Goal: Information Seeking & Learning: Get advice/opinions

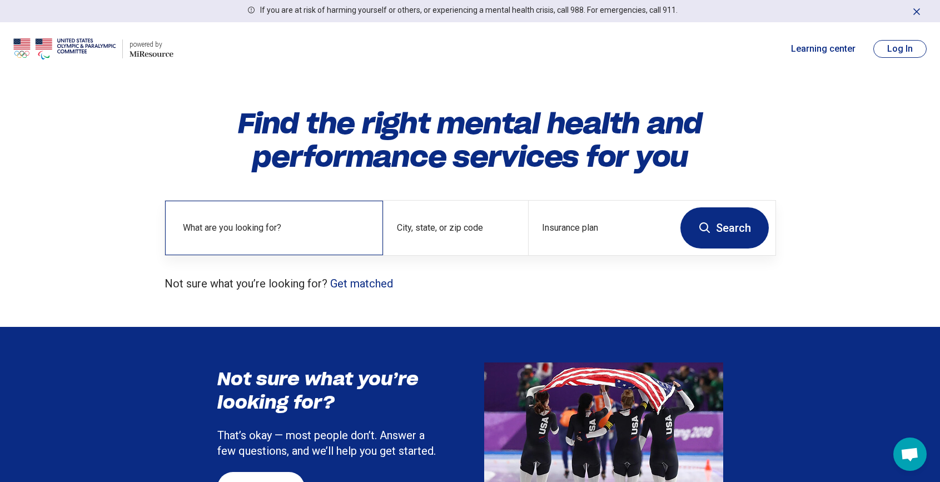
click at [298, 233] on label "What are you looking for?" at bounding box center [276, 227] width 187 height 13
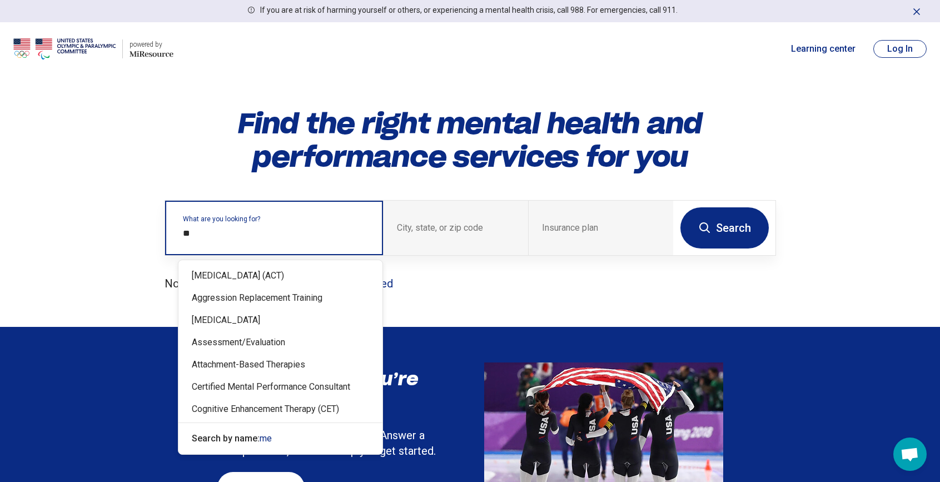
type input "*"
type input "****"
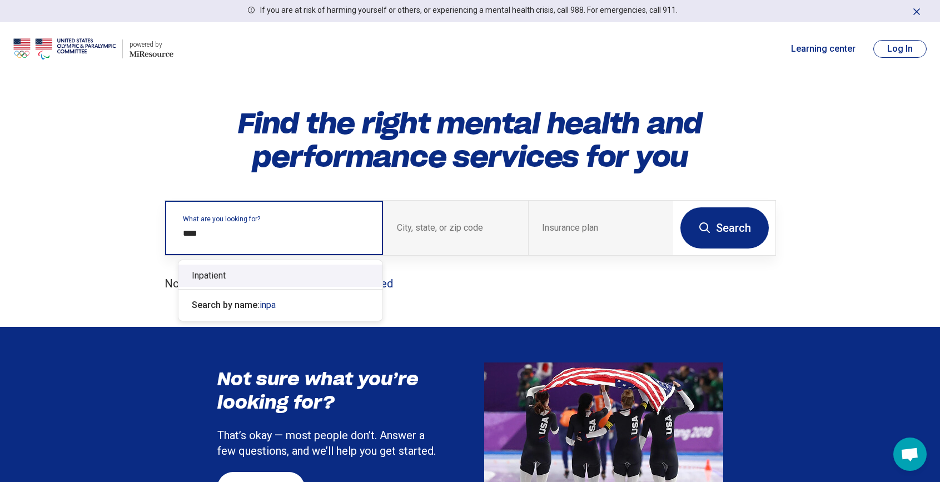
click at [251, 276] on div "Inpatient" at bounding box center [281, 276] width 204 height 22
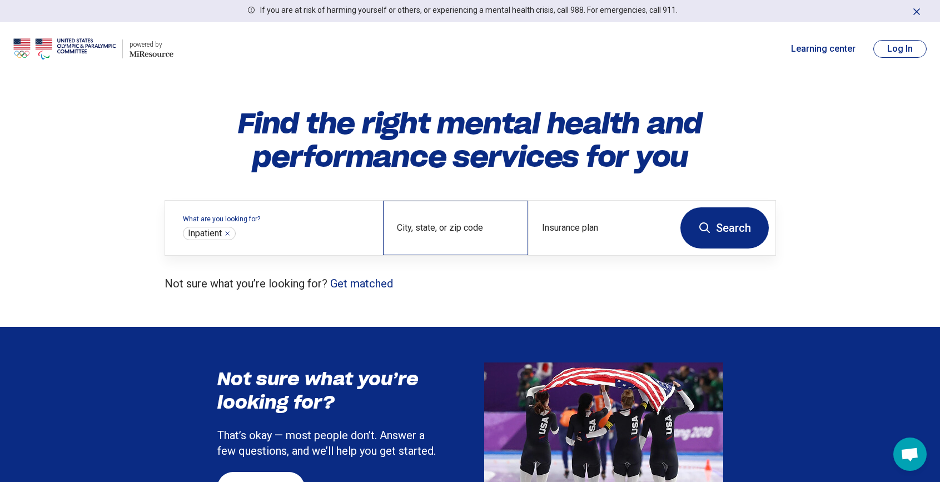
click at [457, 225] on div "City, state, or zip code" at bounding box center [455, 228] width 145 height 55
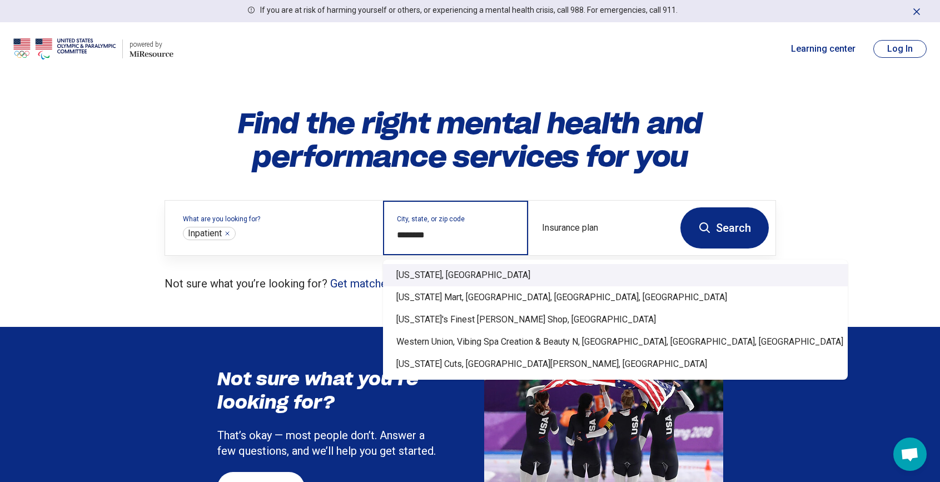
click at [434, 278] on div "[US_STATE], [GEOGRAPHIC_DATA]" at bounding box center [615, 275] width 465 height 22
type input "**********"
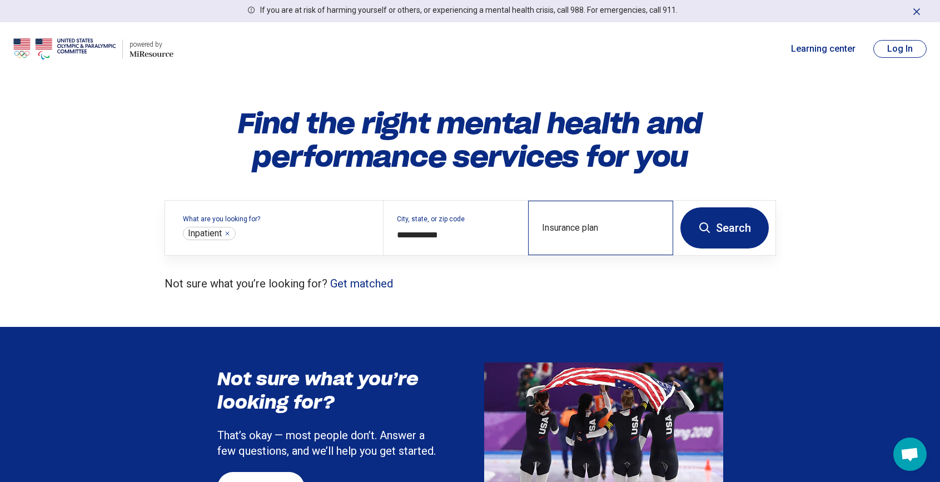
click at [642, 227] on div "Insurance plan" at bounding box center [600, 228] width 145 height 55
click at [731, 234] on button "Search" at bounding box center [725, 227] width 88 height 41
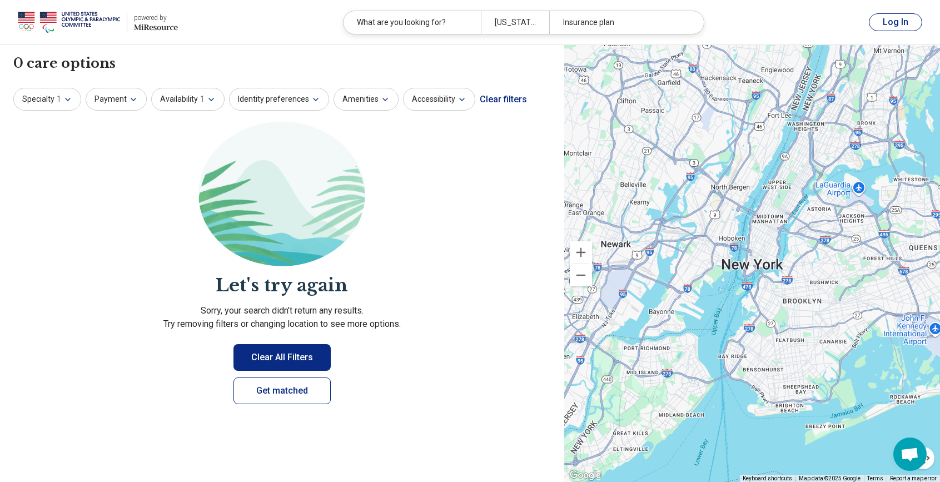
click at [296, 359] on button "Clear All Filters" at bounding box center [282, 357] width 97 height 27
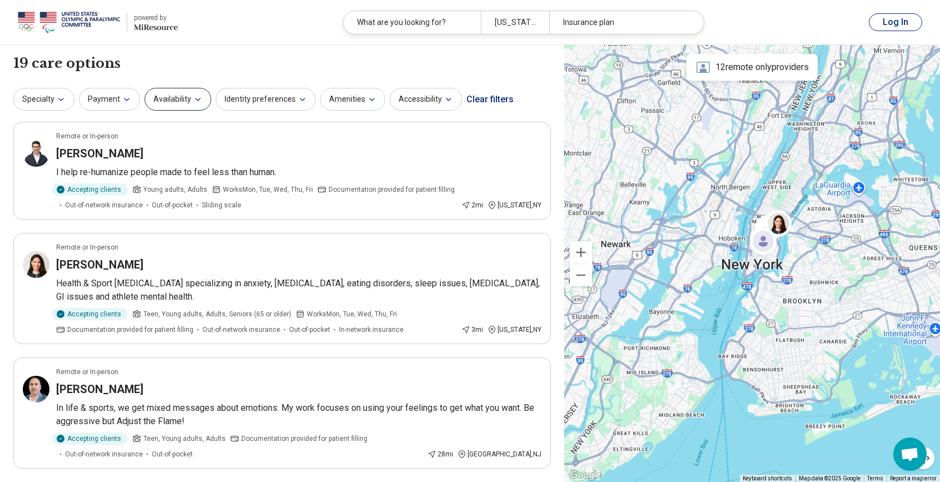
click at [178, 98] on button "Availability" at bounding box center [178, 99] width 67 height 23
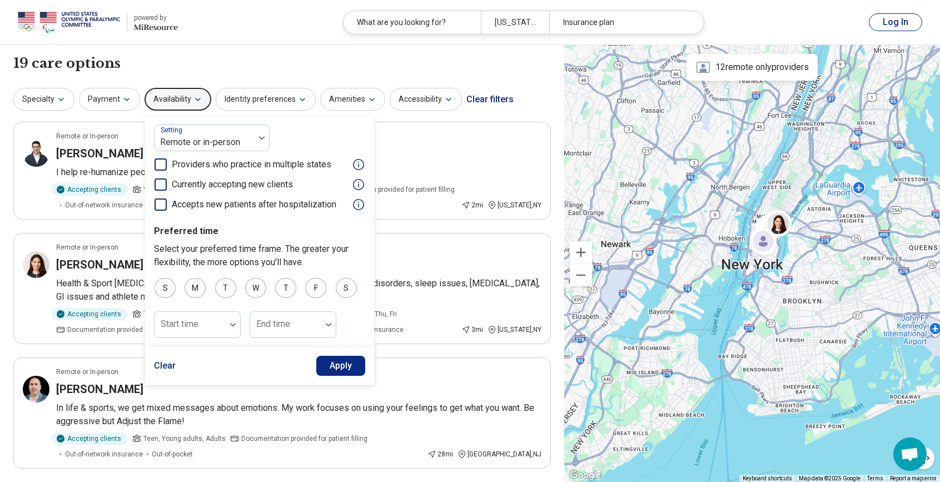
click at [156, 185] on icon at bounding box center [161, 185] width 12 height 12
click at [161, 360] on button "Clear" at bounding box center [165, 366] width 22 height 20
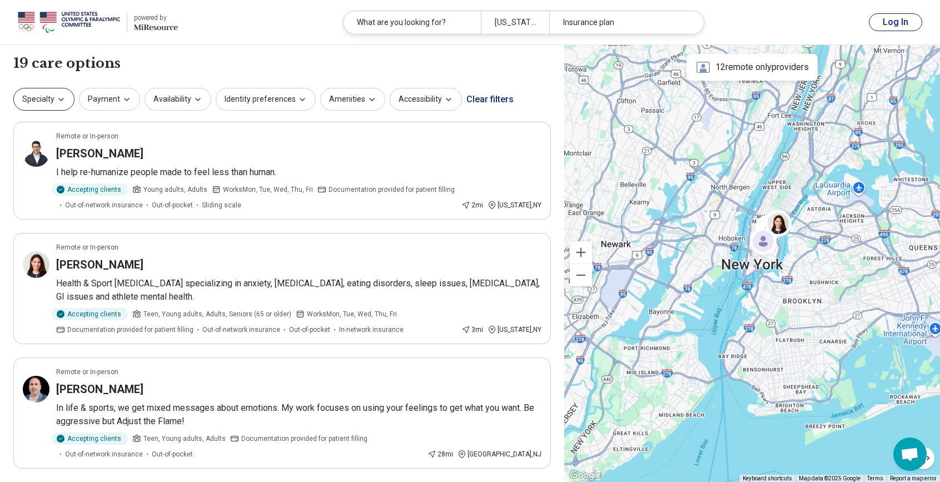
click at [57, 102] on icon "button" at bounding box center [61, 99] width 9 height 9
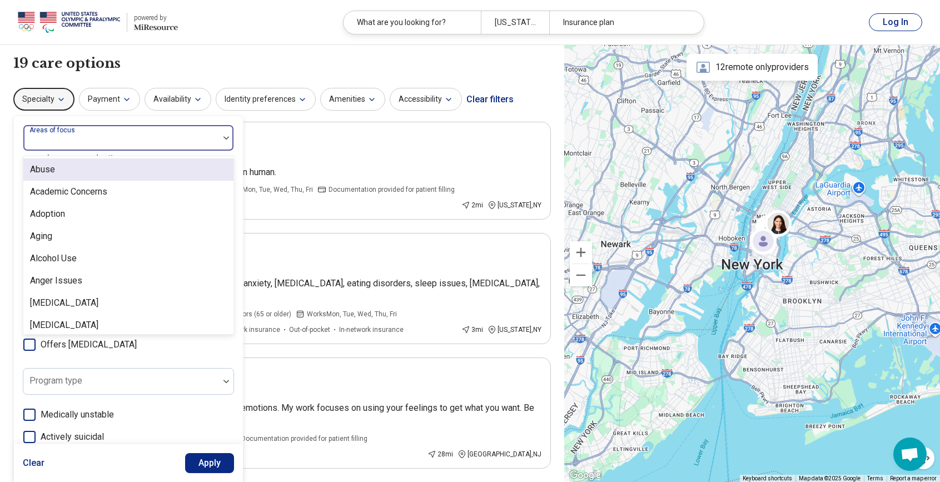
click at [74, 132] on label "Areas of focus" at bounding box center [53, 130] width 48 height 8
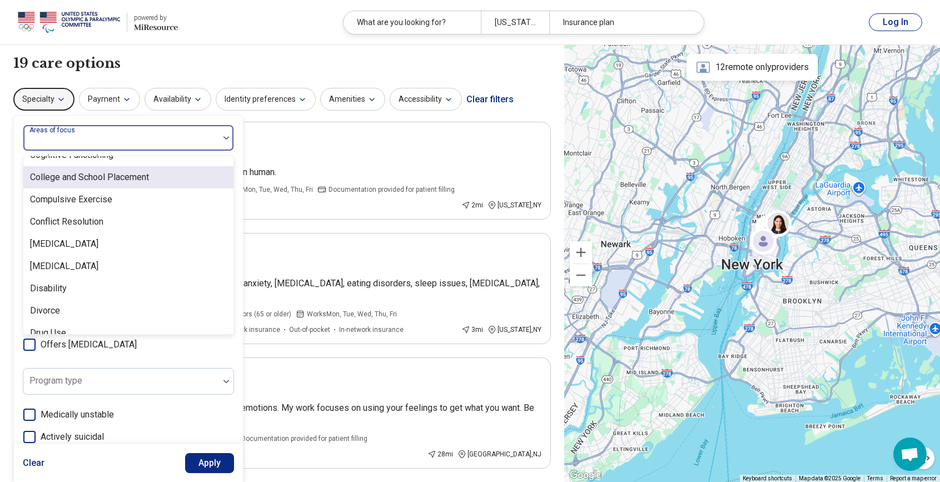
scroll to position [577, 0]
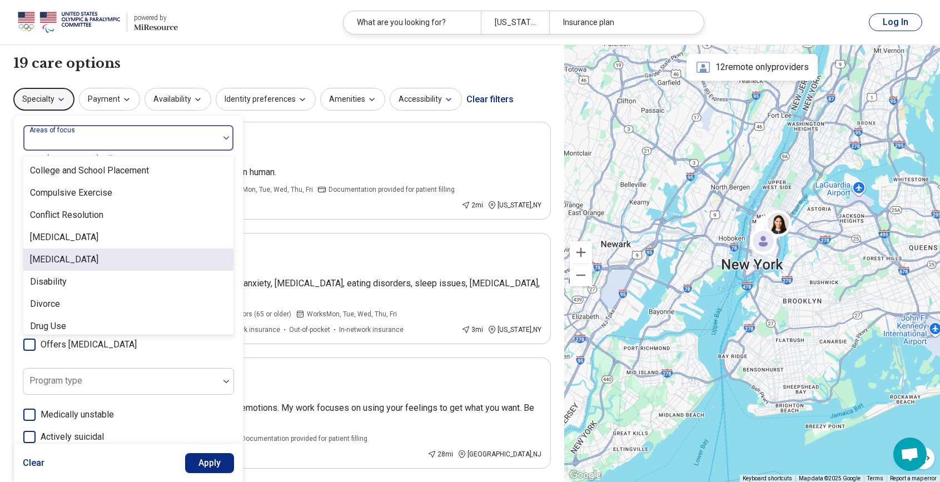
click at [60, 260] on div "[MEDICAL_DATA]" at bounding box center [64, 259] width 68 height 13
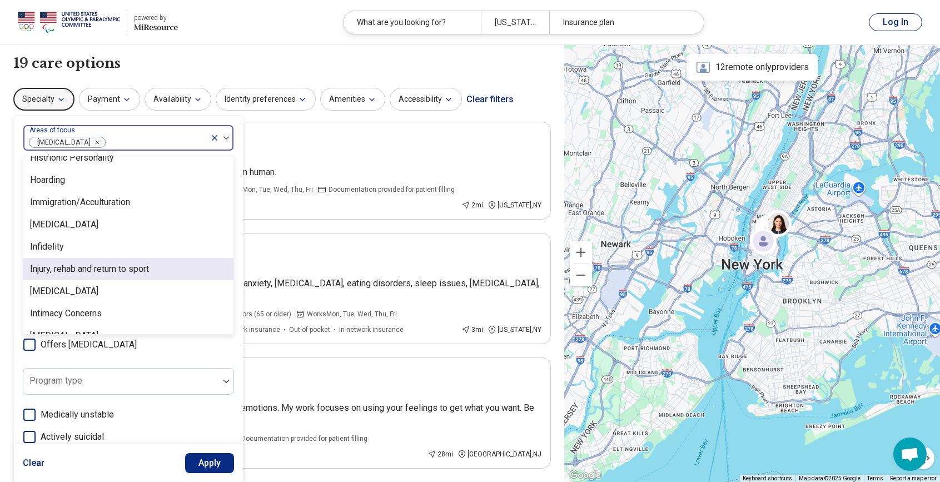
scroll to position [955, 0]
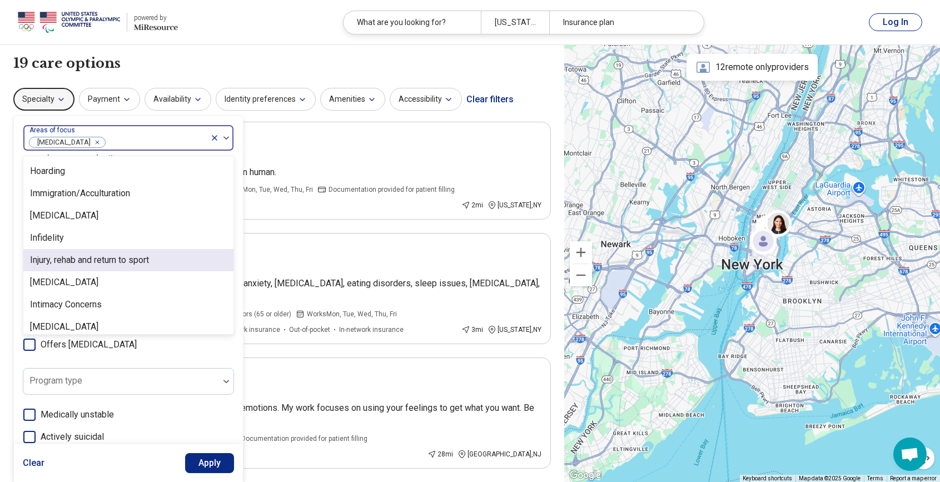
click at [70, 259] on div "Injury, rehab and return to sport" at bounding box center [89, 260] width 119 height 13
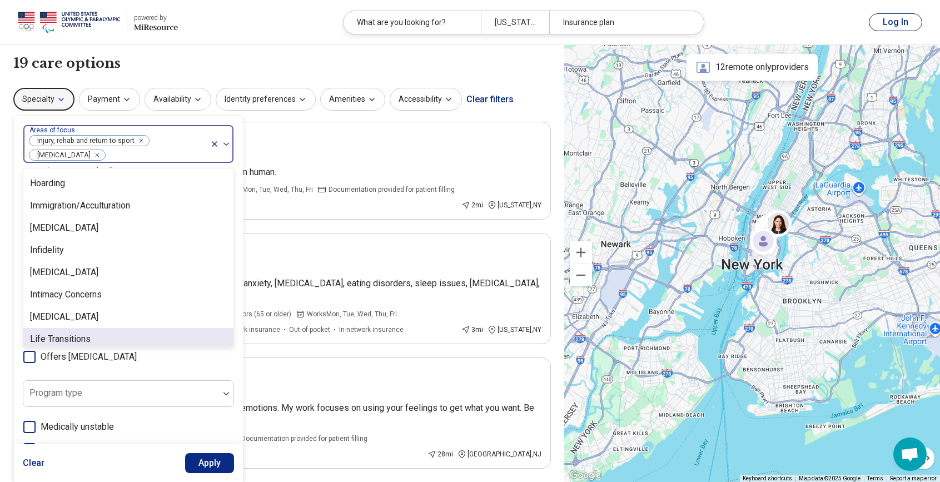
click at [209, 463] on button "Apply" at bounding box center [209, 463] width 49 height 20
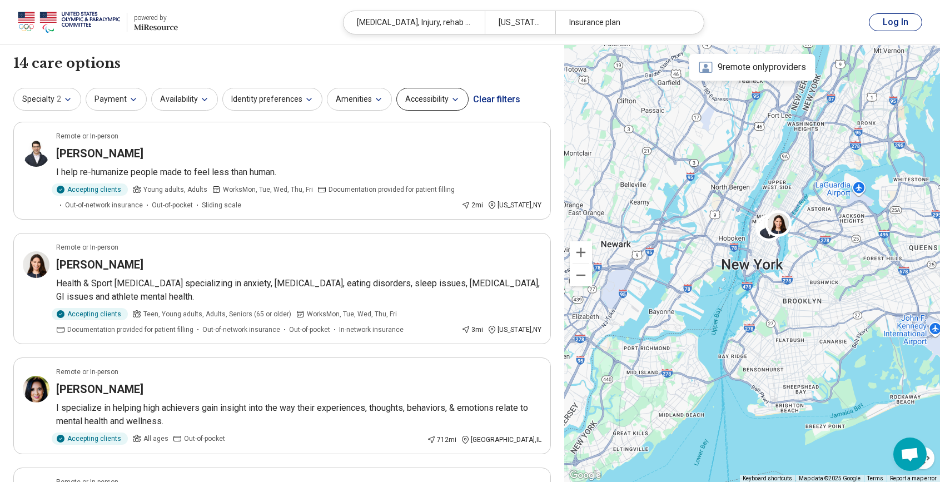
click at [451, 101] on icon "button" at bounding box center [455, 99] width 9 height 9
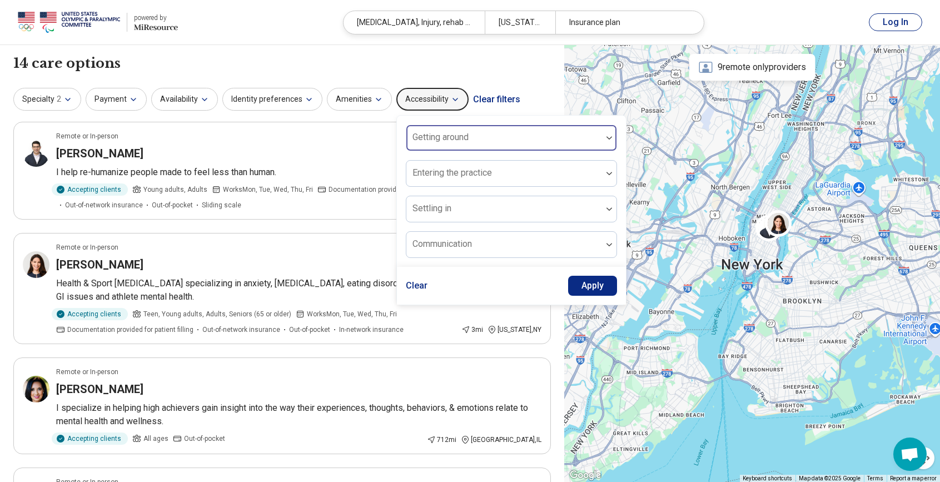
click at [448, 136] on div "Getting around" at bounding box center [511, 138] width 211 height 27
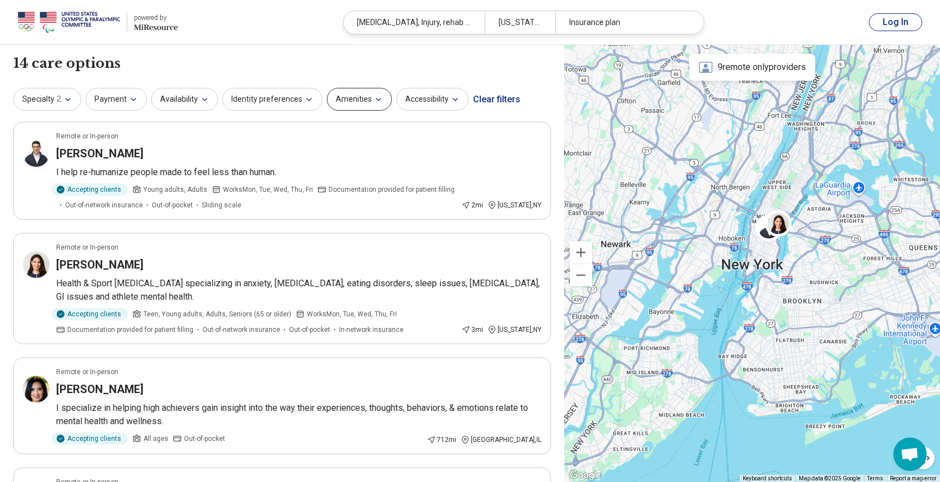
click at [356, 101] on button "Amenities" at bounding box center [359, 99] width 65 height 23
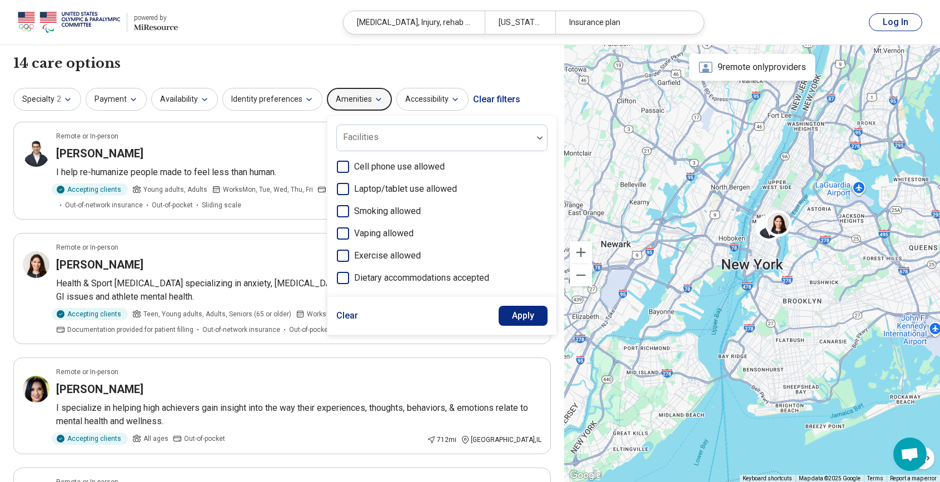
click at [323, 58] on div "14 care options 14 provider s" at bounding box center [282, 63] width 538 height 19
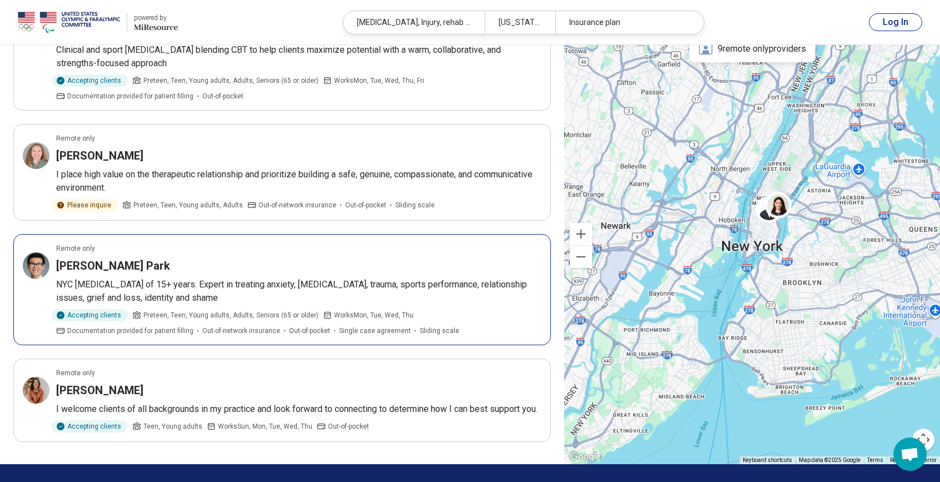
scroll to position [1260, 0]
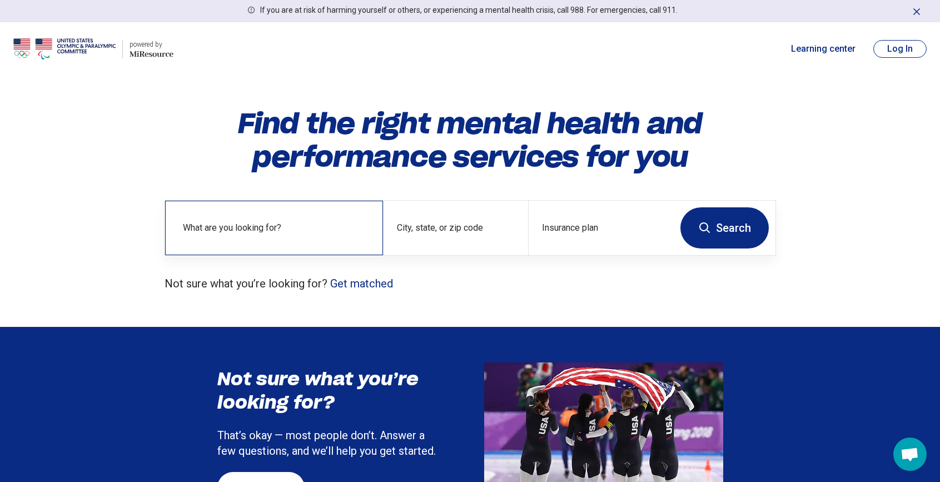
click at [287, 223] on label "What are you looking for?" at bounding box center [276, 227] width 187 height 13
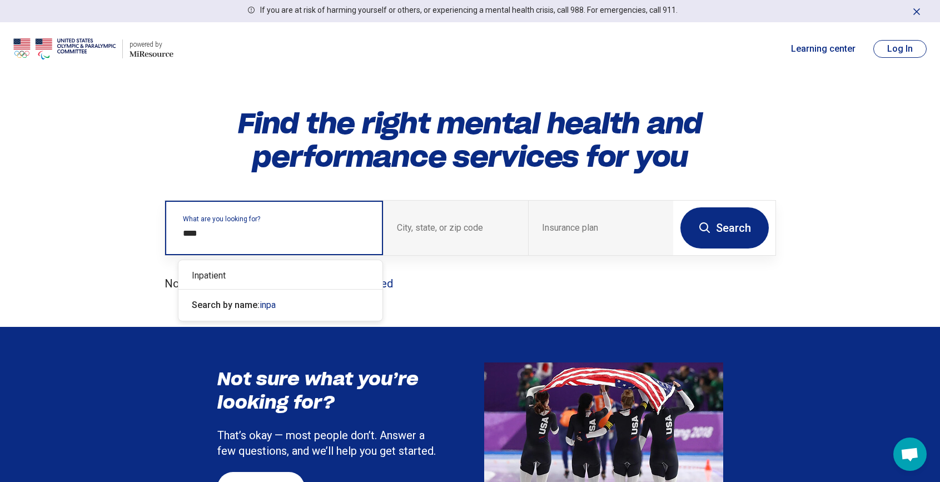
type input "*****"
click at [258, 276] on div "Inpatient" at bounding box center [281, 276] width 204 height 22
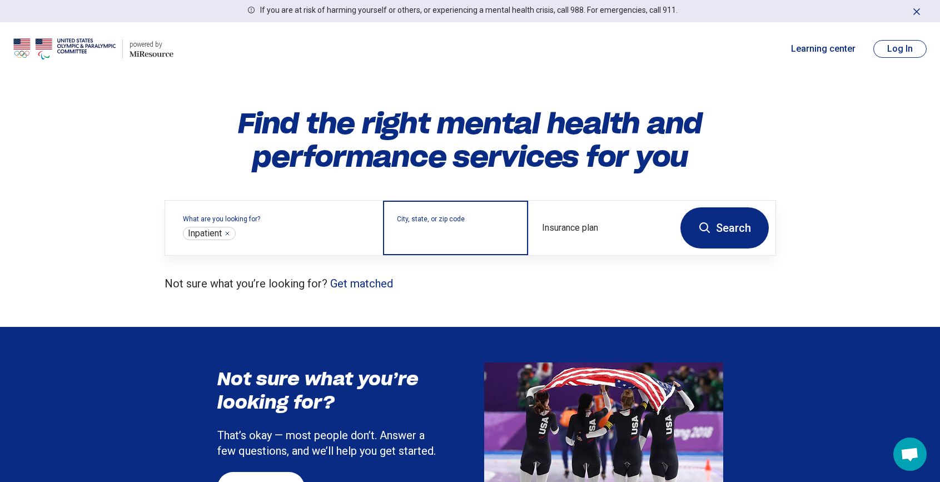
click at [417, 235] on input "City, state, or zip code" at bounding box center [456, 235] width 118 height 13
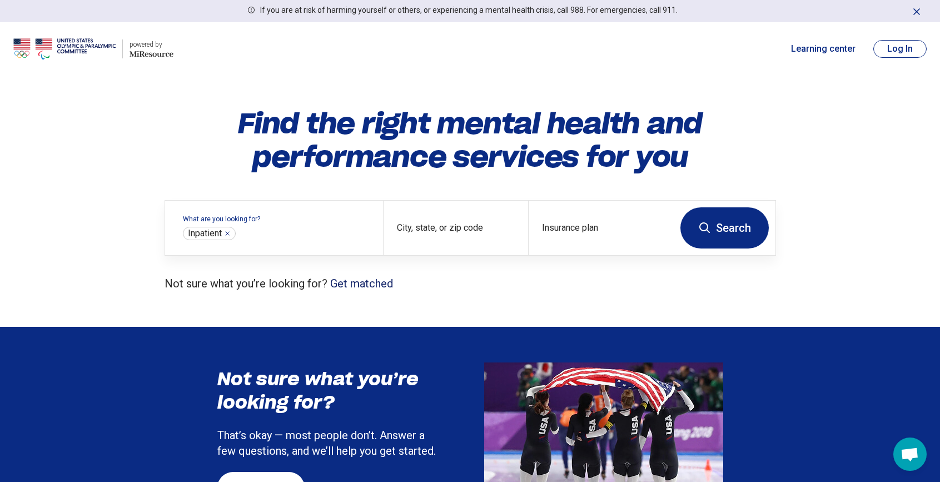
click at [356, 283] on link "Get matched" at bounding box center [361, 283] width 63 height 13
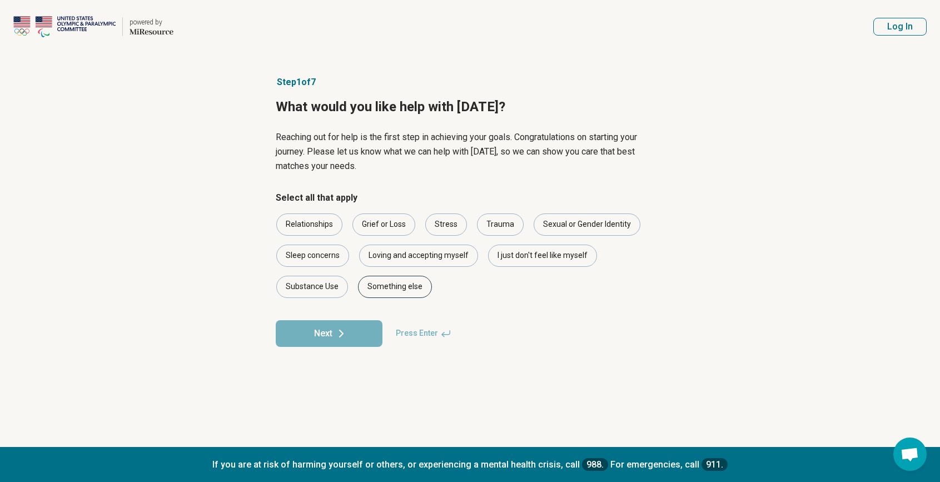
click at [379, 284] on div "Something else" at bounding box center [395, 287] width 74 height 22
click at [324, 333] on button "Next" at bounding box center [329, 333] width 107 height 27
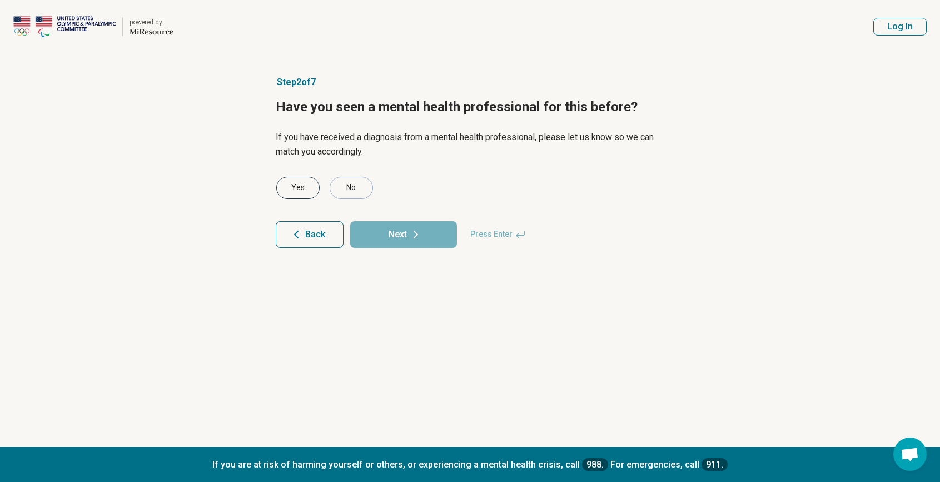
click at [300, 190] on div "Yes" at bounding box center [297, 188] width 43 height 22
click at [393, 234] on button "Next" at bounding box center [403, 234] width 107 height 27
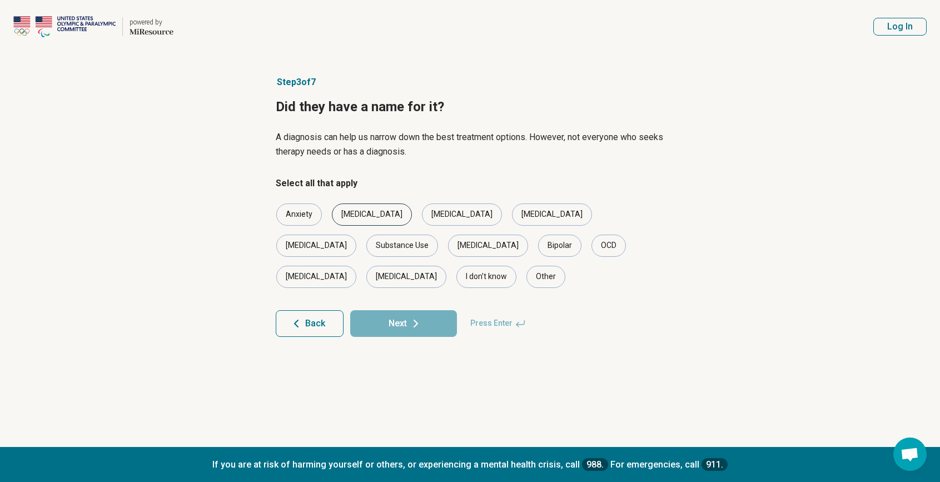
click at [376, 222] on div "[MEDICAL_DATA]" at bounding box center [372, 215] width 80 height 22
click at [303, 217] on div "Anxiety" at bounding box center [299, 215] width 46 height 22
click at [538, 242] on div "Bipolar" at bounding box center [559, 246] width 43 height 22
click at [394, 310] on button "Next" at bounding box center [403, 323] width 107 height 27
